Goal: Task Accomplishment & Management: Use online tool/utility

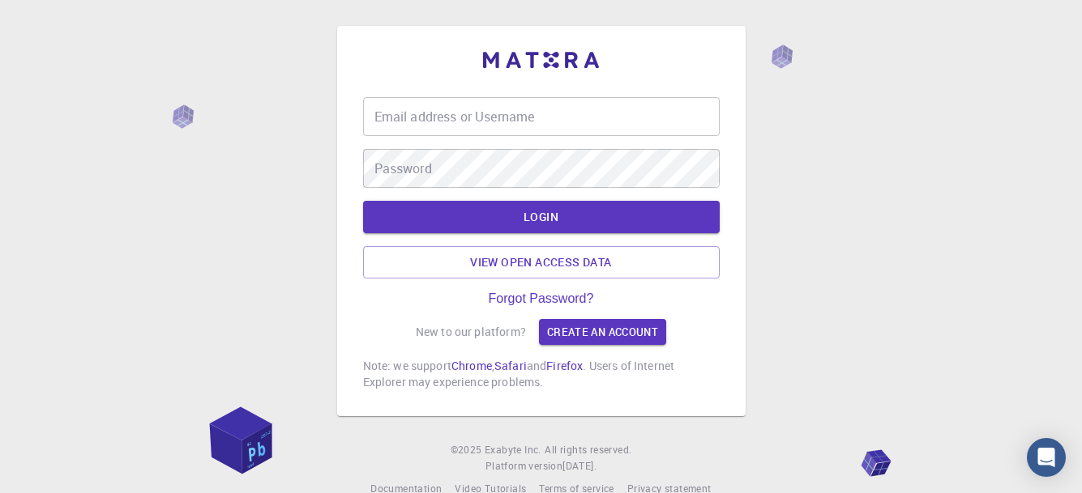
type input "[EMAIL_ADDRESS][DOMAIN_NAME]"
click at [576, 122] on input "[EMAIL_ADDRESS][DOMAIN_NAME]" at bounding box center [541, 116] width 357 height 39
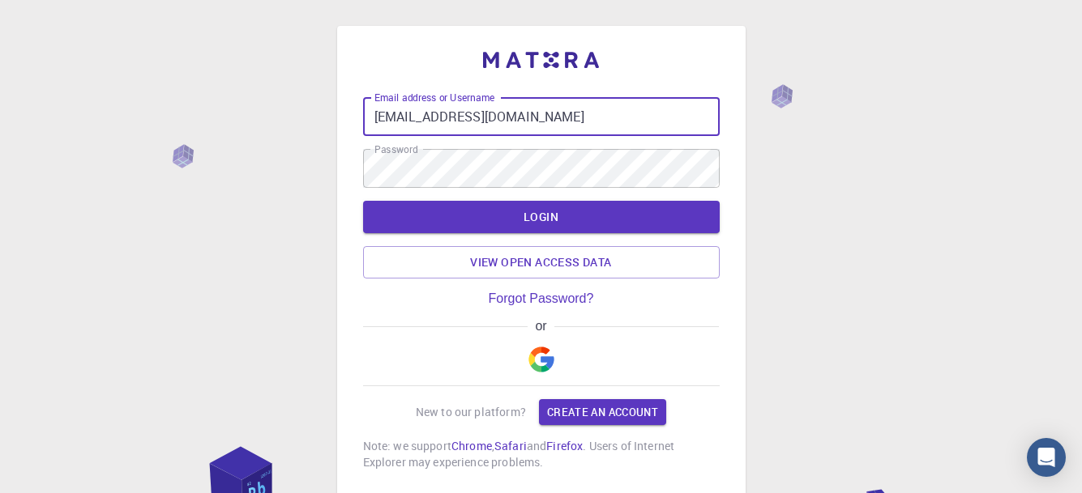
drag, startPoint x: 533, startPoint y: 124, endPoint x: 297, endPoint y: 147, distance: 237.8
click at [296, 148] on div "Email address or Username [EMAIL_ADDRESS][DOMAIN_NAME] Email address or Usernam…" at bounding box center [541, 302] width 1082 height 604
type input "[EMAIL_ADDRESS][DOMAIN_NAME]"
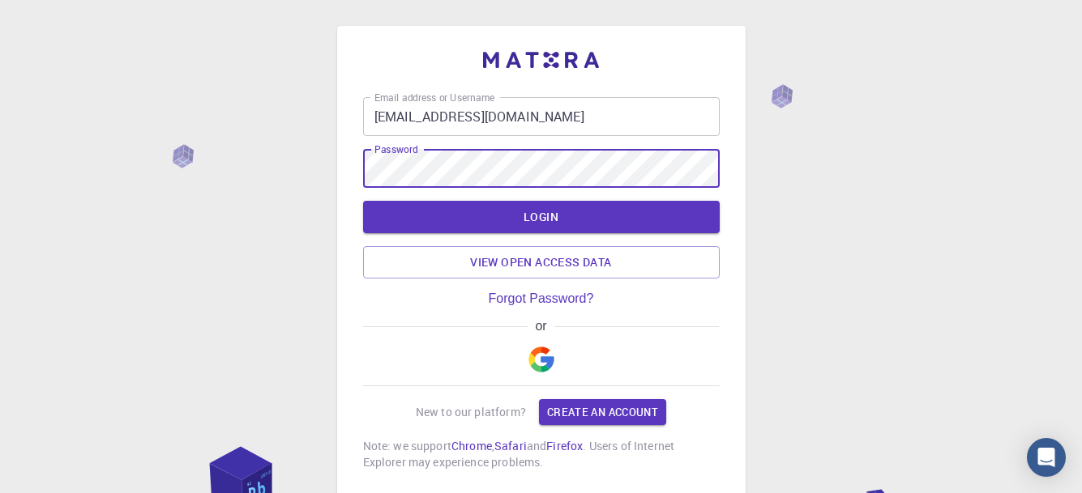
click at [241, 170] on div "Email address or Username [EMAIL_ADDRESS][DOMAIN_NAME] Email address or Usernam…" at bounding box center [541, 302] width 1082 height 604
click at [903, 261] on div "Email address or Username [EMAIL_ADDRESS][DOMAIN_NAME] Email address or Usernam…" at bounding box center [541, 302] width 1082 height 604
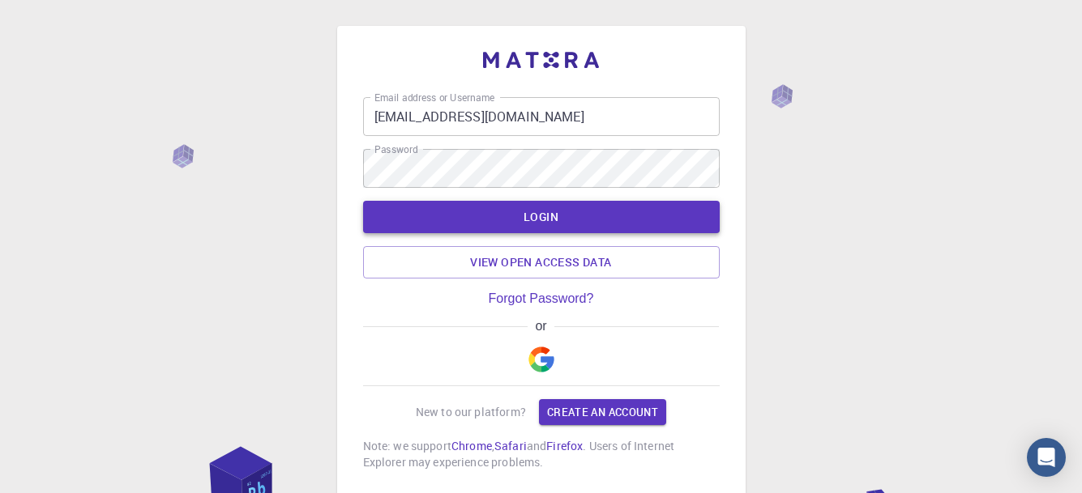
click at [563, 220] on button "LOGIN" at bounding box center [541, 217] width 357 height 32
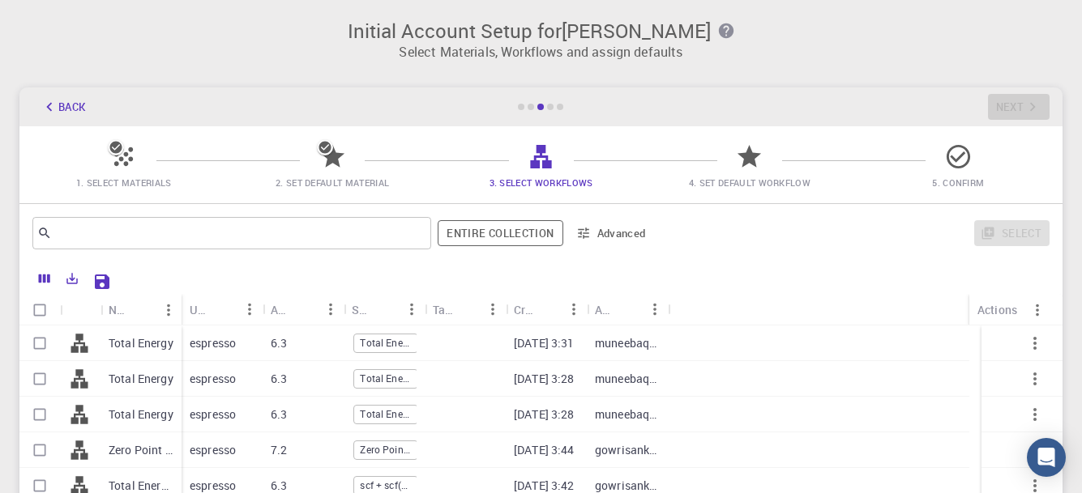
scroll to position [162, 0]
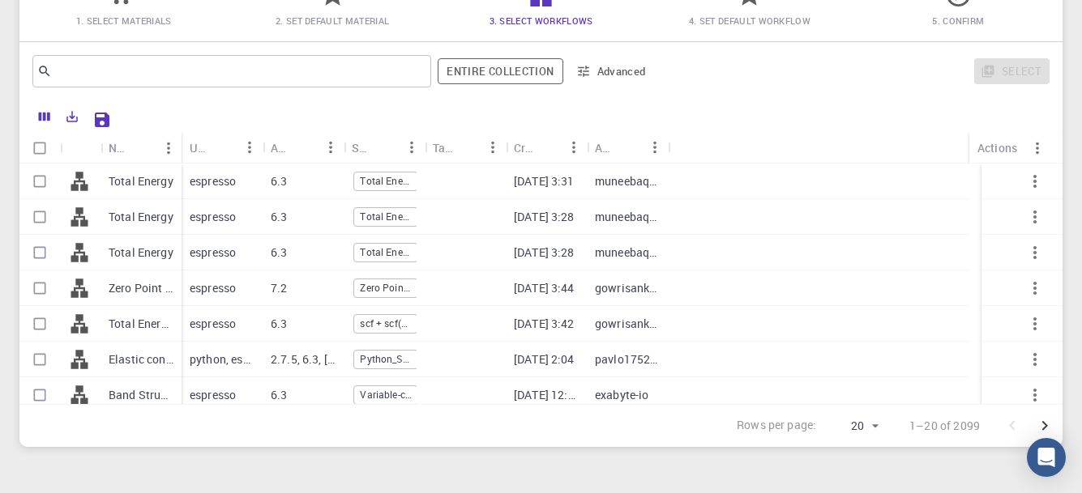
click at [147, 182] on p "Total Energy" at bounding box center [141, 181] width 65 height 16
checkbox input "true"
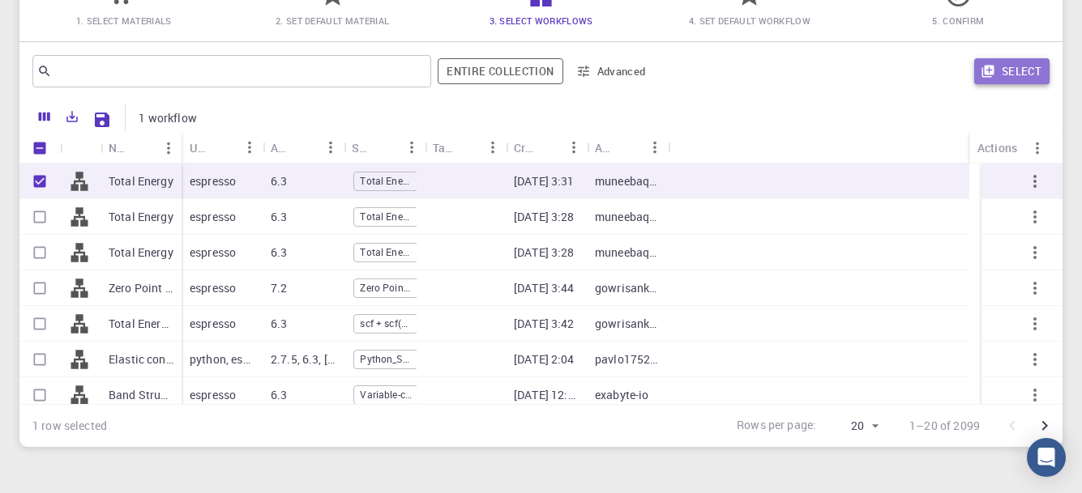
click at [1010, 75] on button "Select" at bounding box center [1011, 71] width 75 height 26
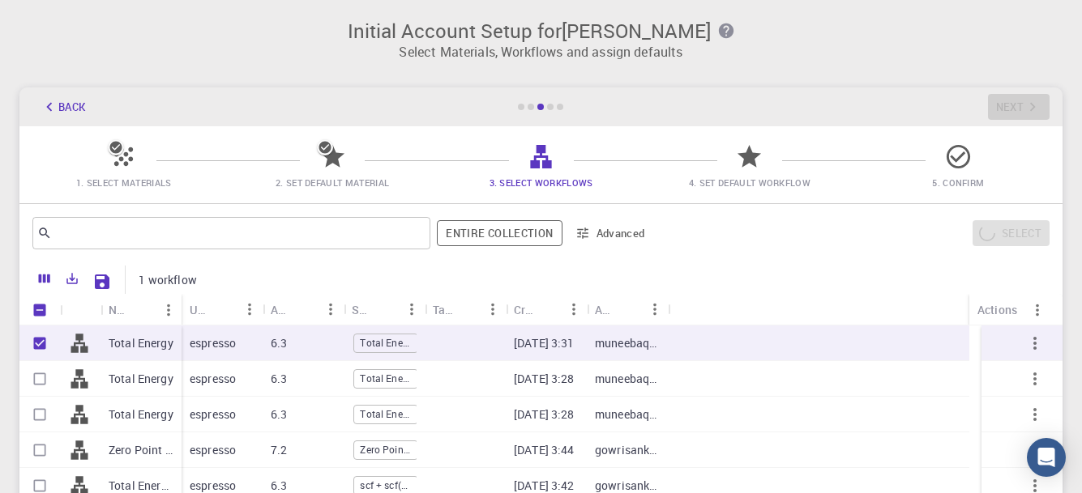
scroll to position [242, 0]
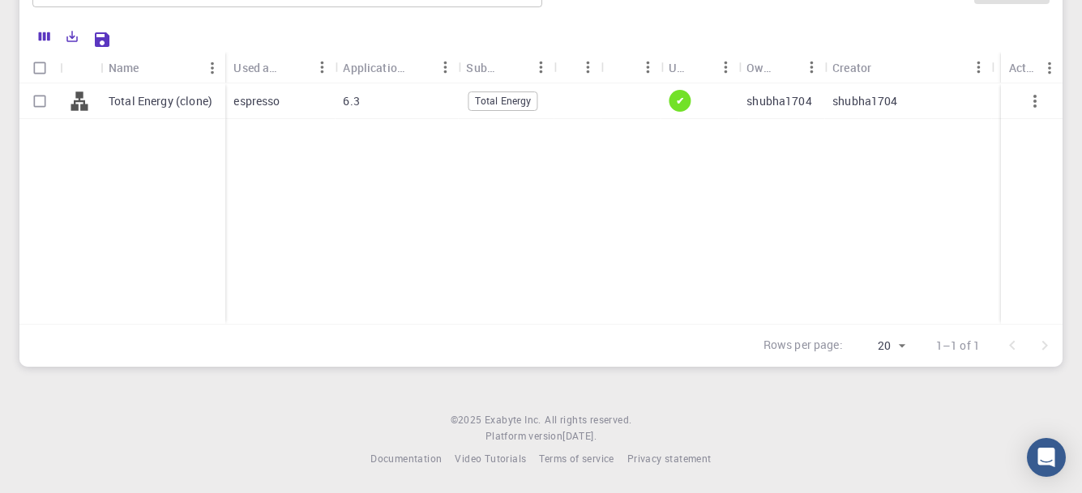
click at [37, 97] on input "Select row" at bounding box center [39, 101] width 31 height 31
checkbox input "true"
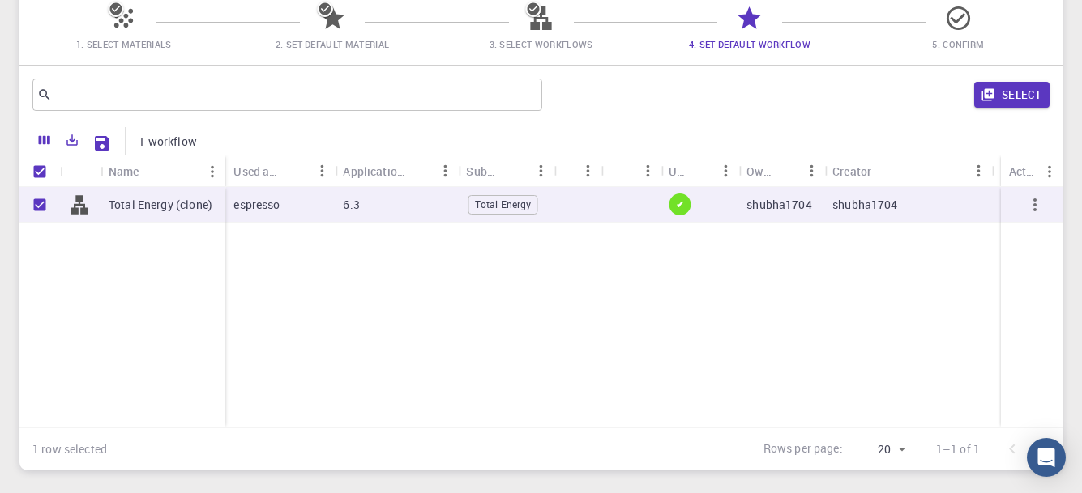
scroll to position [0, 0]
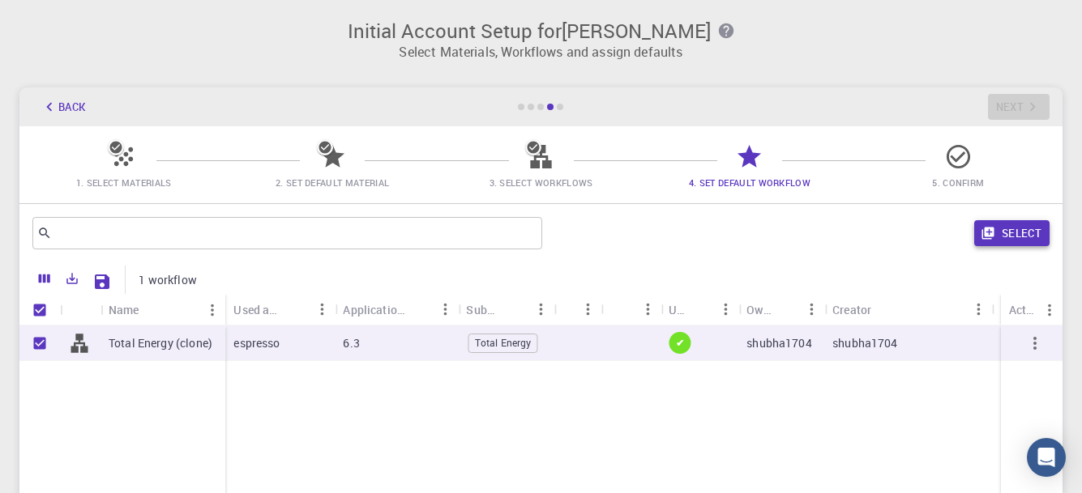
click at [1012, 235] on button "Select" at bounding box center [1011, 233] width 75 height 26
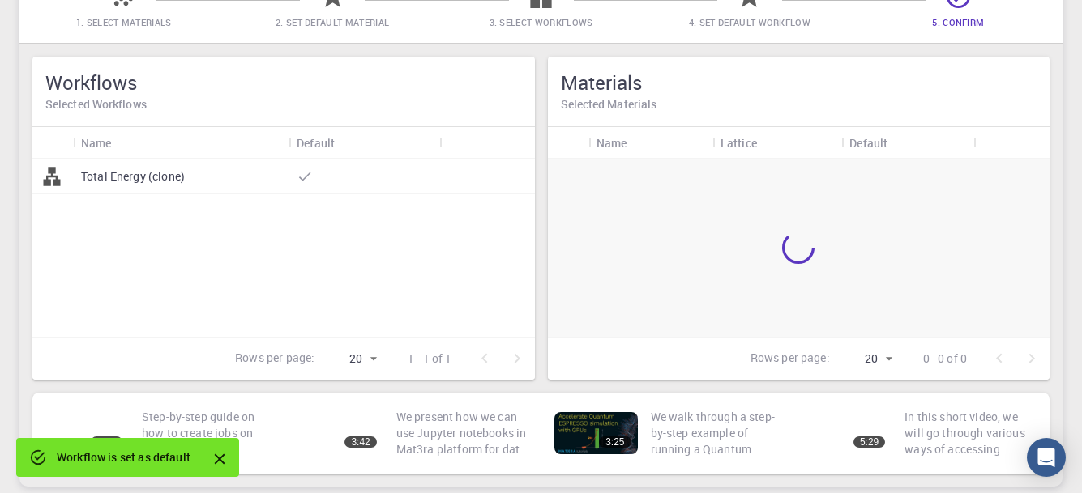
scroll to position [162, 0]
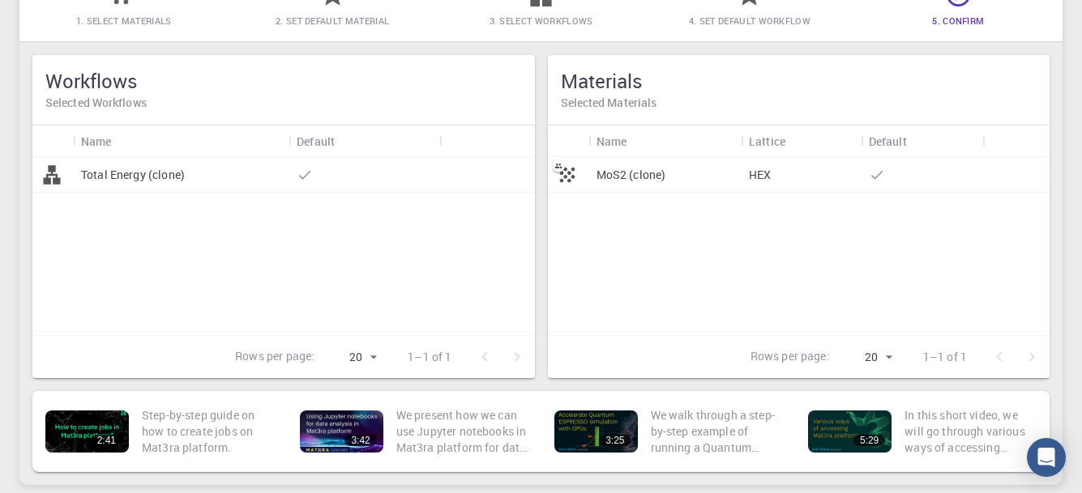
click at [667, 182] on div "MoS2 (clone)" at bounding box center [664, 175] width 152 height 36
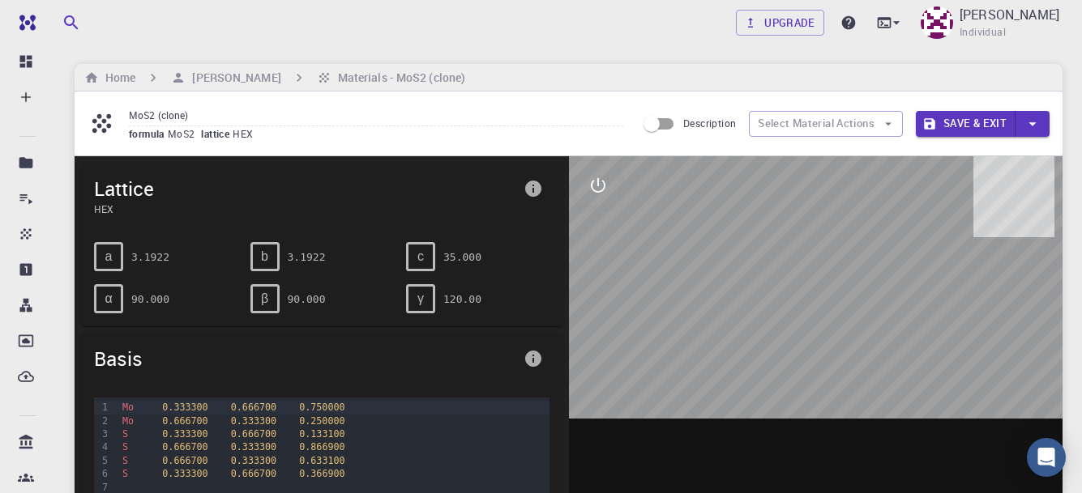
click at [664, 127] on input "Description" at bounding box center [651, 124] width 92 height 31
checkbox input "true"
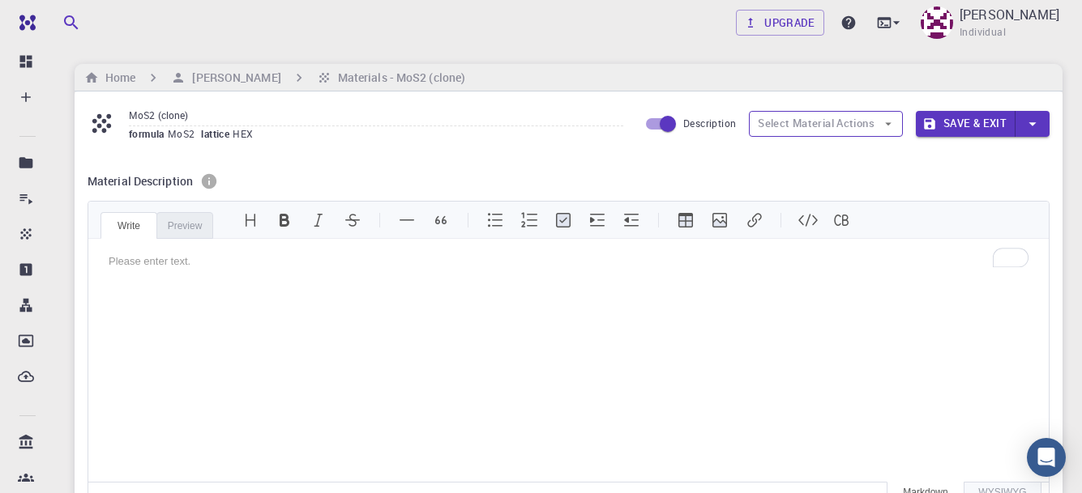
click at [784, 128] on button "Select Material Actions" at bounding box center [826, 124] width 154 height 26
click at [391, 70] on h6 "Materials - MoS2 (clone)" at bounding box center [398, 78] width 134 height 18
click at [338, 67] on div "Home [PERSON_NAME] Materials - MoS2 (clone)" at bounding box center [569, 78] width 988 height 28
click at [344, 80] on h6 "Materials - MoS2 (clone)" at bounding box center [398, 78] width 134 height 18
click at [883, 78] on div "Home [PERSON_NAME] Materials - MoS2 (clone)" at bounding box center [569, 78] width 988 height 28
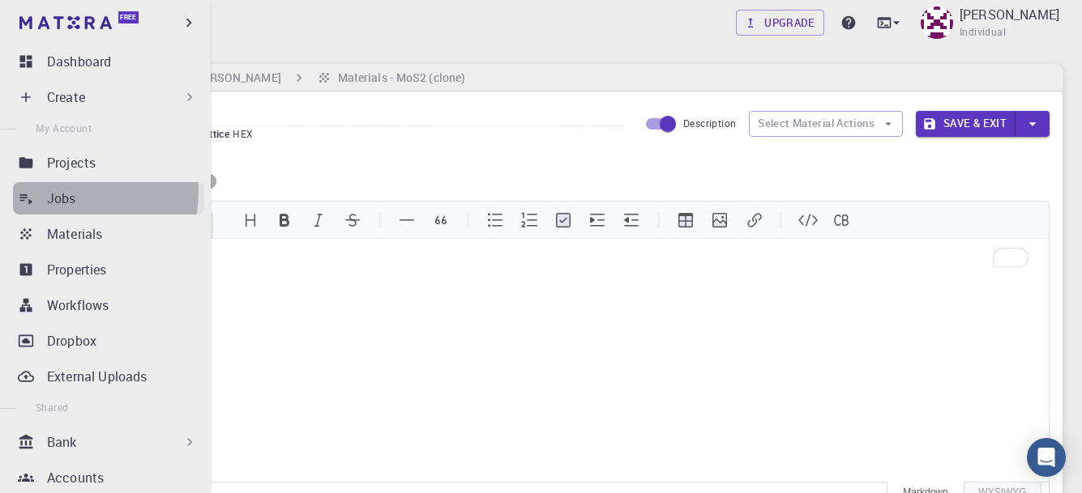
click at [59, 192] on p "Jobs" at bounding box center [61, 198] width 29 height 19
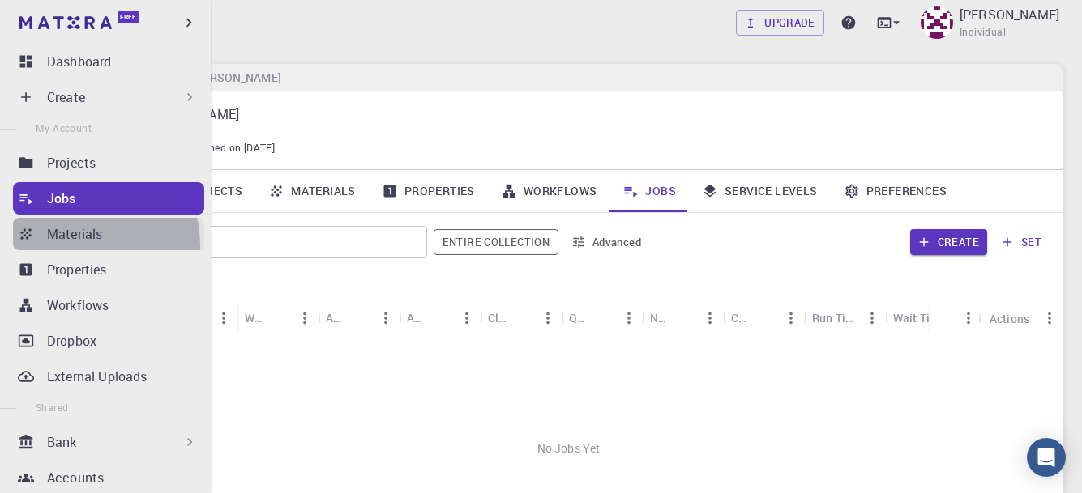
click at [72, 246] on link "Materials" at bounding box center [108, 234] width 191 height 32
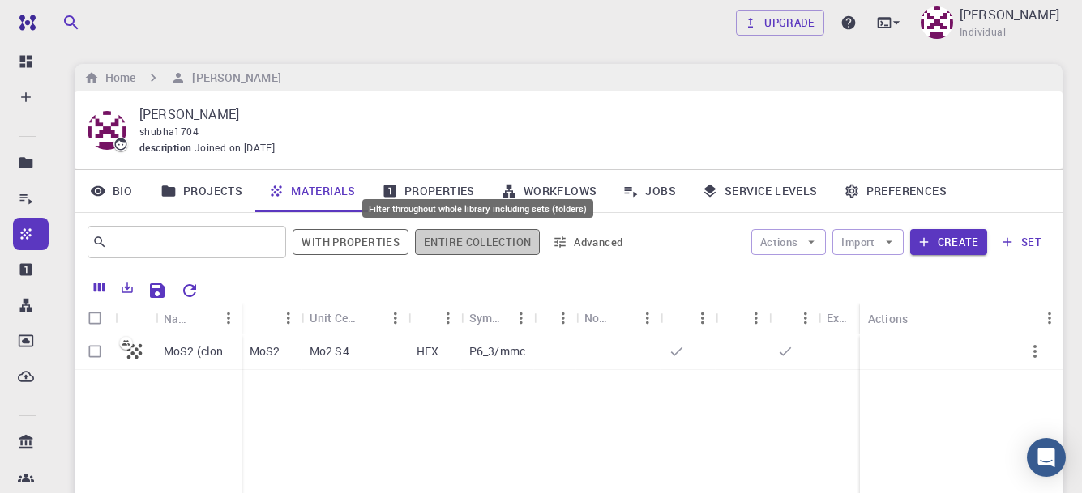
click at [438, 248] on button "Entire collection" at bounding box center [477, 242] width 125 height 26
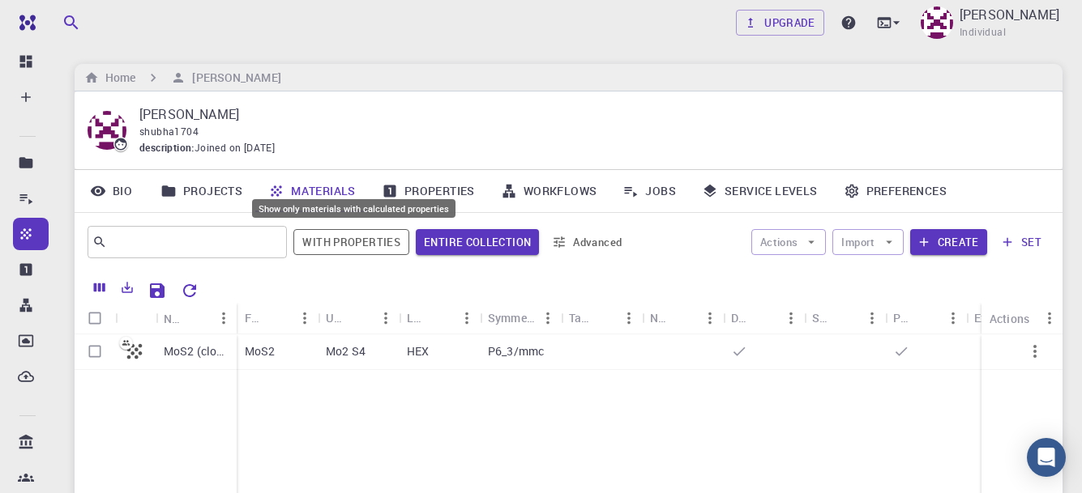
click at [356, 250] on button "With properties" at bounding box center [351, 242] width 116 height 26
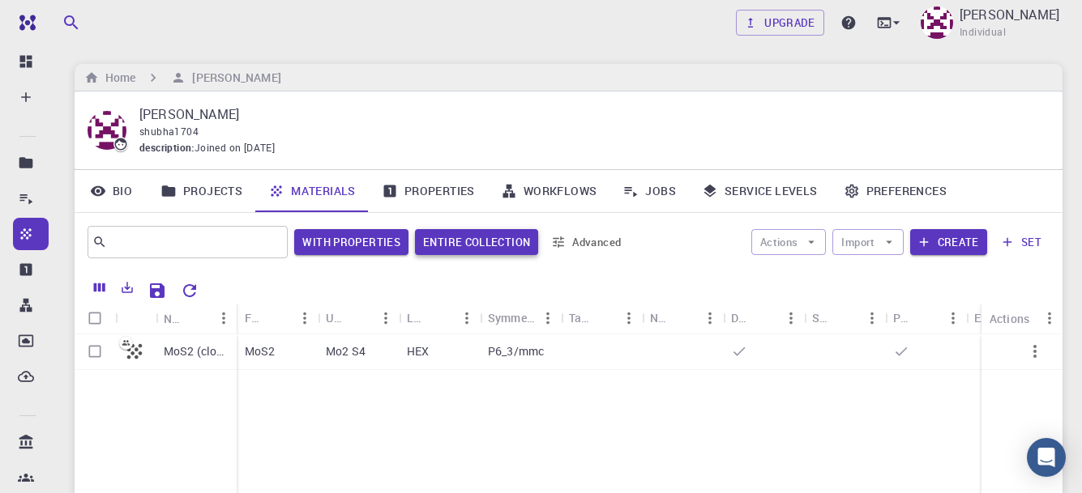
click at [467, 250] on button "Entire collection" at bounding box center [476, 242] width 123 height 26
click at [560, 192] on link "Workflows" at bounding box center [549, 191] width 122 height 42
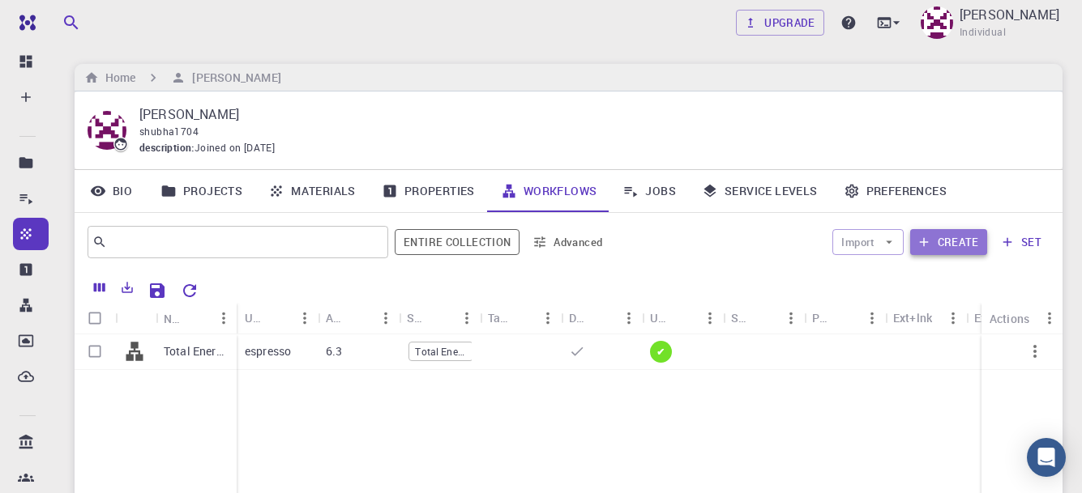
click at [924, 238] on icon "button" at bounding box center [923, 242] width 15 height 15
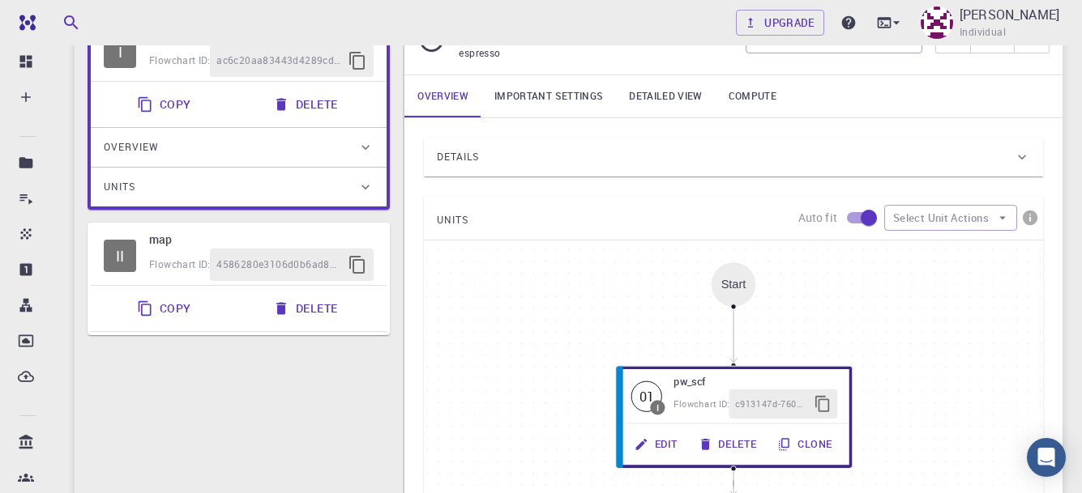
scroll to position [162, 0]
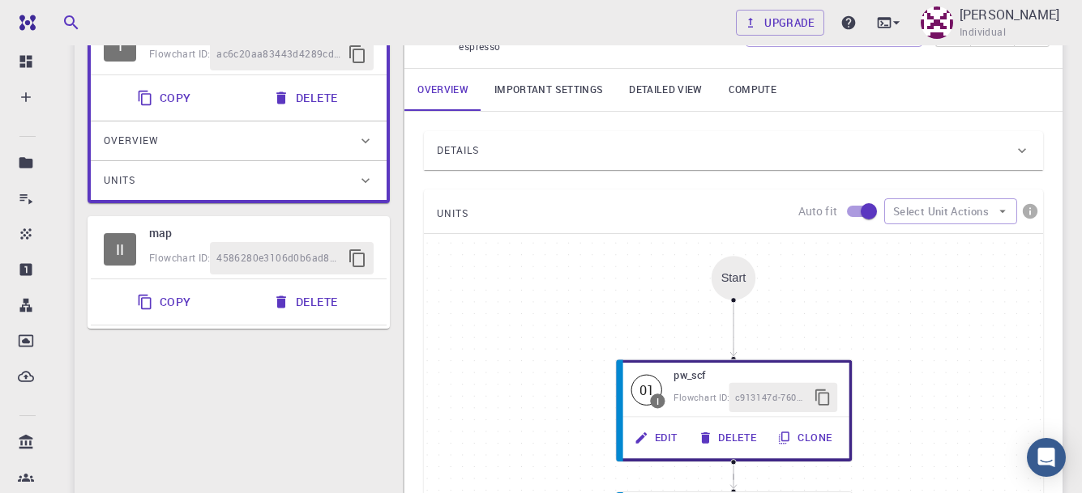
click at [734, 281] on div "Start" at bounding box center [733, 277] width 25 height 13
click at [555, 83] on link "Important settings" at bounding box center [548, 90] width 135 height 42
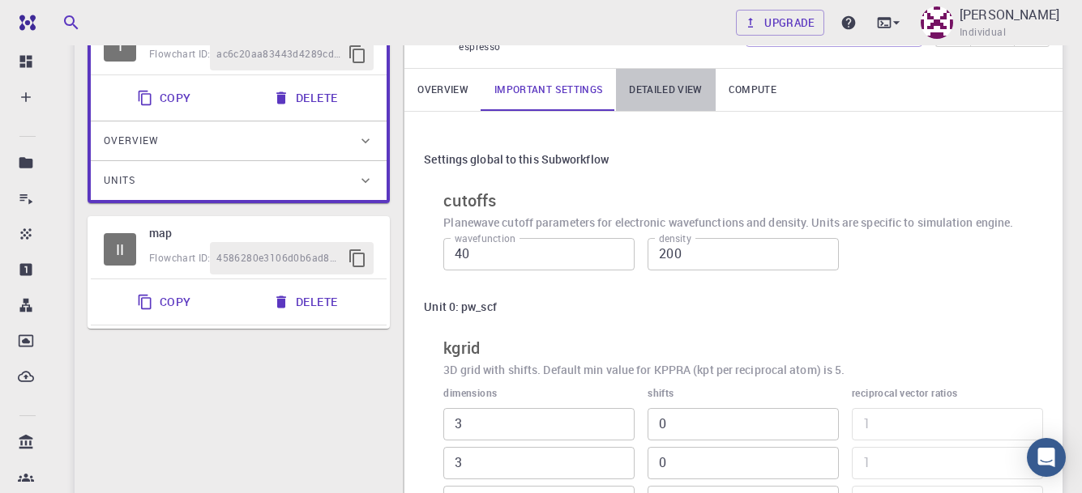
click at [658, 84] on link "Detailed view" at bounding box center [665, 90] width 99 height 42
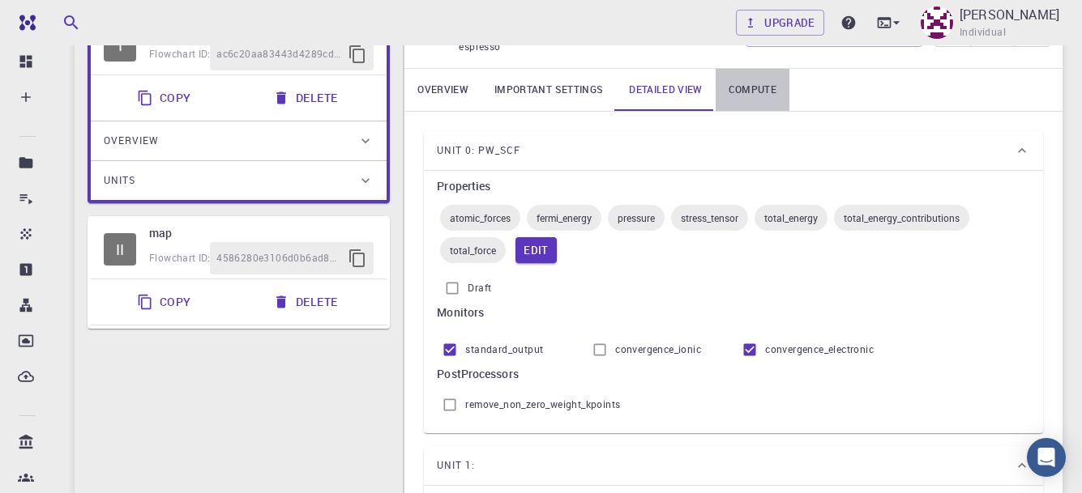
click at [761, 92] on link "Compute" at bounding box center [752, 90] width 74 height 42
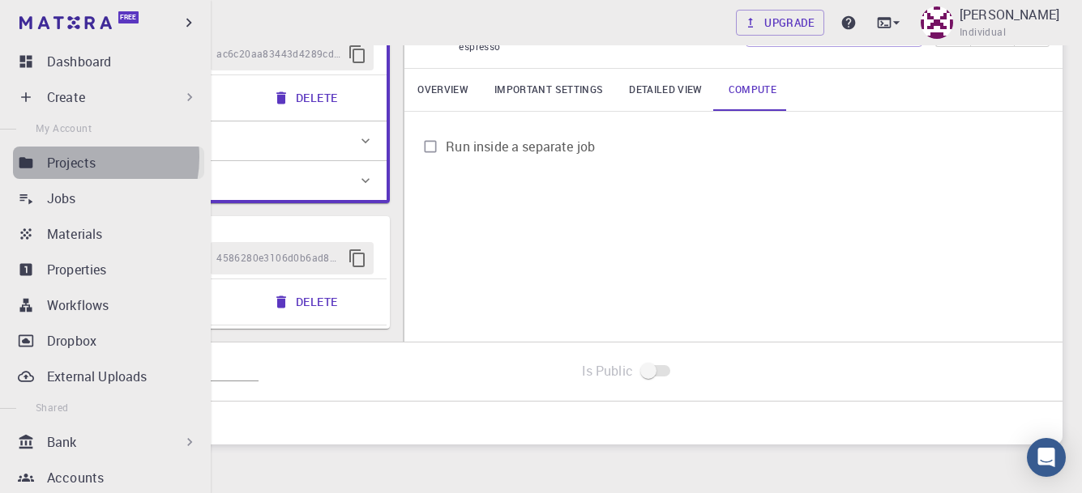
click at [74, 157] on p "Projects" at bounding box center [71, 162] width 49 height 19
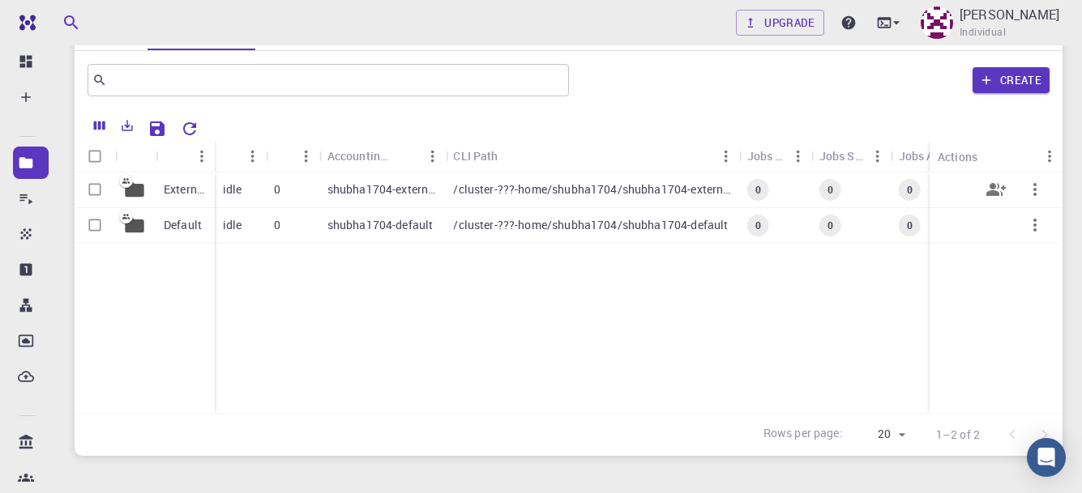
click at [402, 194] on p "shubha1704-external" at bounding box center [382, 190] width 110 height 16
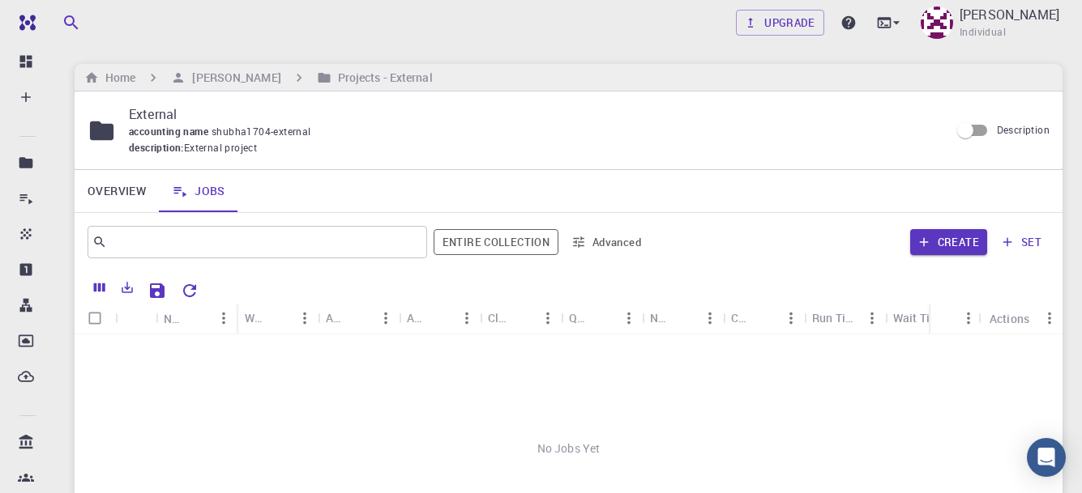
click at [616, 242] on button "Advanced" at bounding box center [607, 242] width 84 height 26
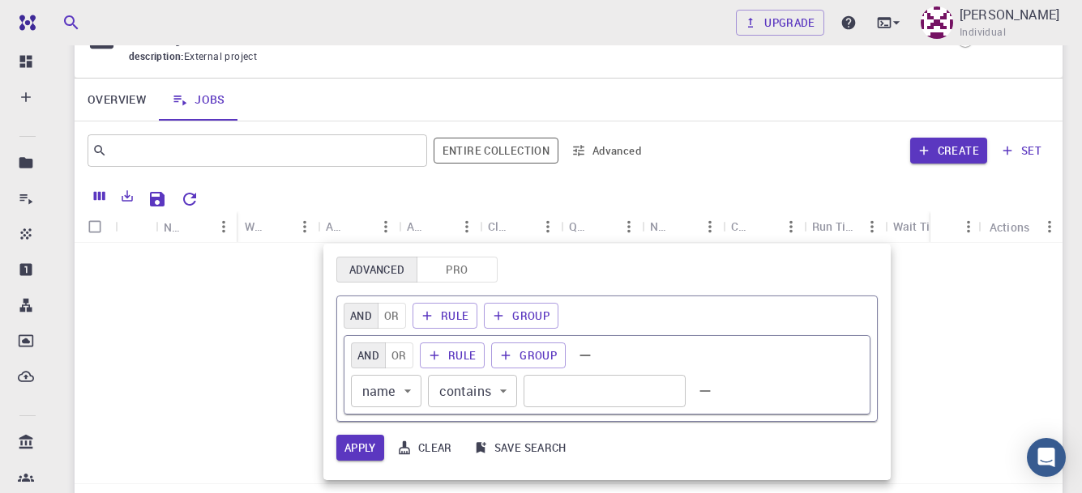
scroll to position [243, 0]
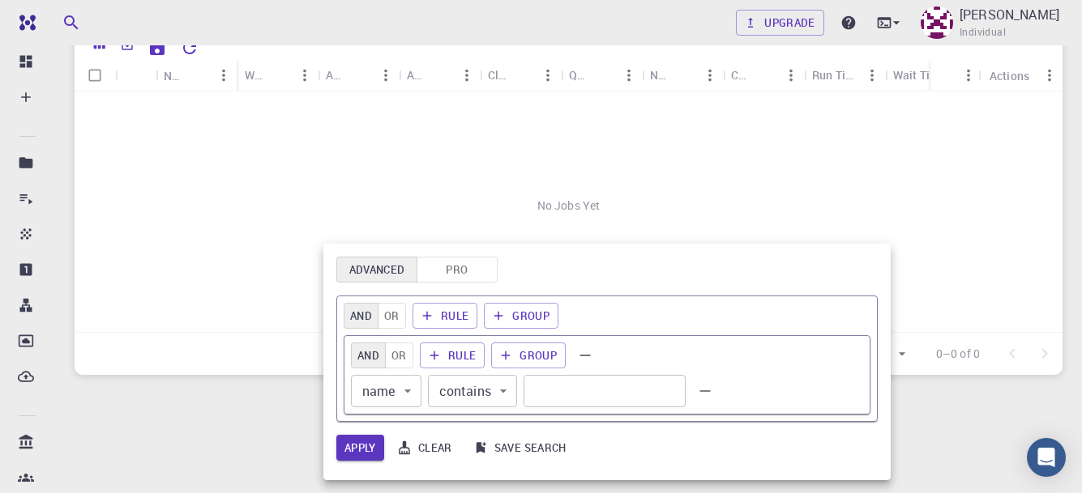
click at [643, 203] on div at bounding box center [541, 246] width 1082 height 493
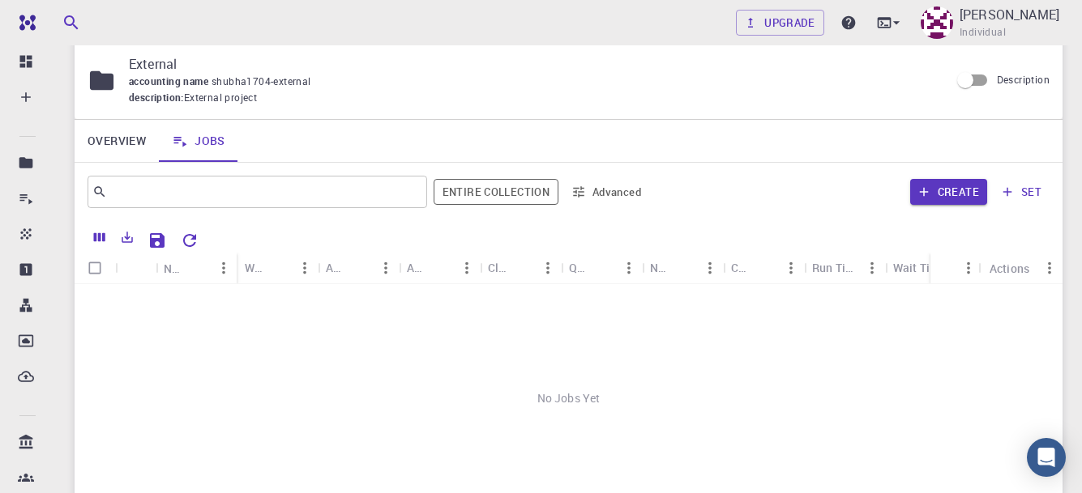
scroll to position [0, 0]
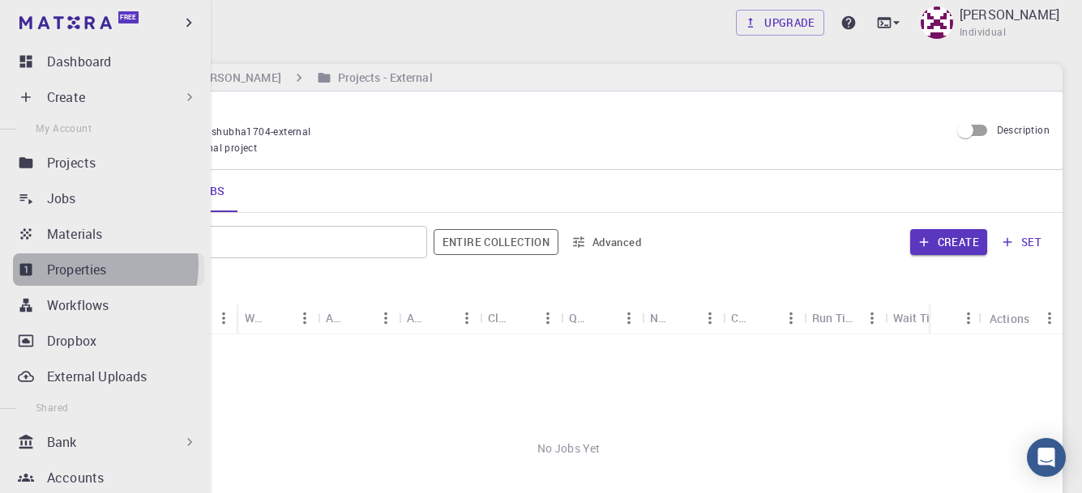
click at [78, 265] on p "Properties" at bounding box center [77, 269] width 60 height 19
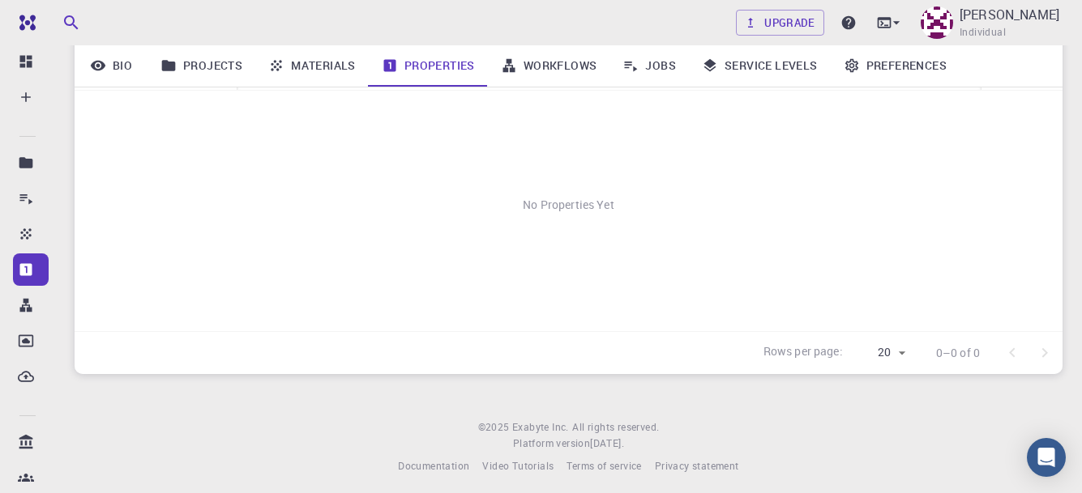
scroll to position [0, 633]
click at [566, 60] on link "Workflows" at bounding box center [549, 66] width 122 height 42
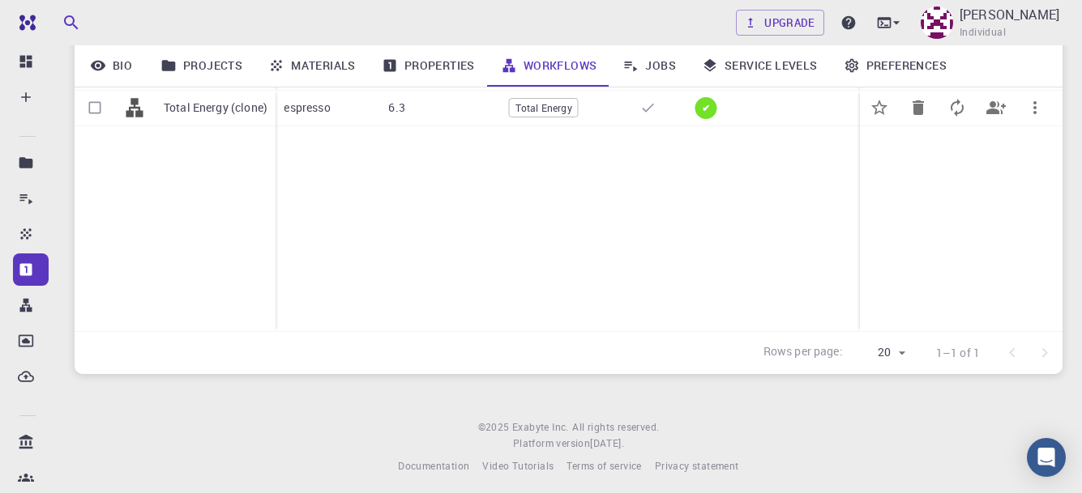
click at [387, 118] on div "6.3" at bounding box center [439, 109] width 118 height 36
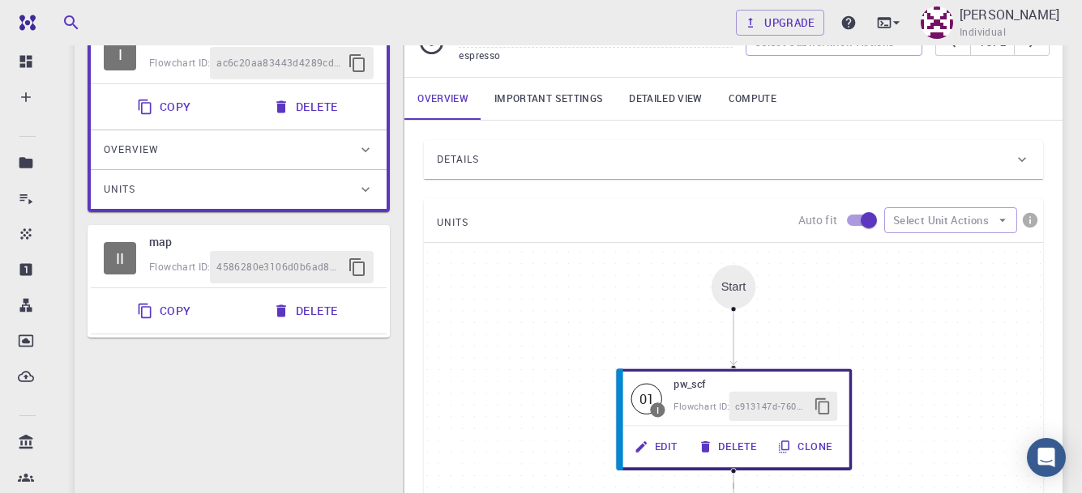
scroll to position [152, 0]
click at [641, 96] on link "Detailed view" at bounding box center [665, 100] width 99 height 42
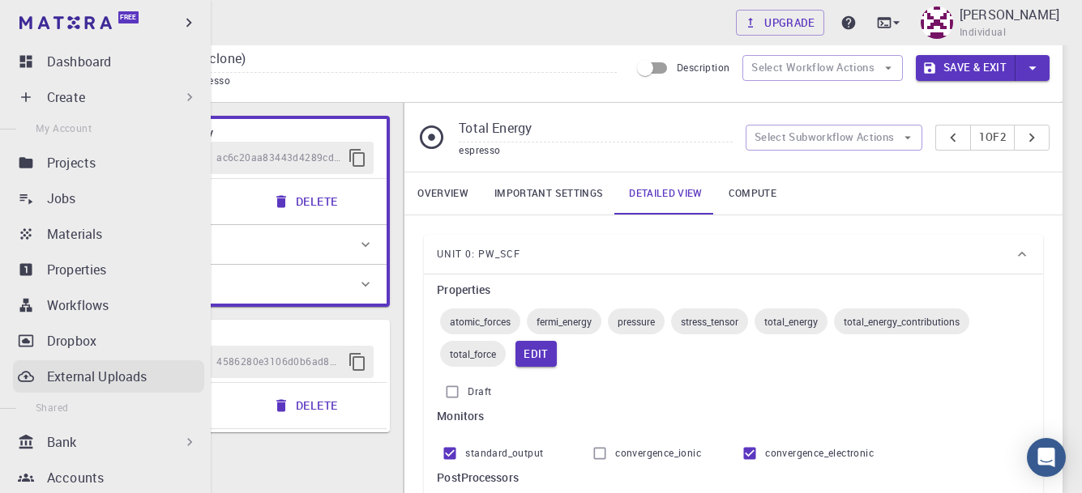
scroll to position [0, 0]
